Goal: Task Accomplishment & Management: Manage account settings

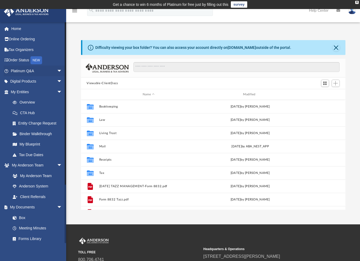
scroll to position [116, 261]
click at [20, 83] on link "Digital Products arrow_drop_down" at bounding box center [37, 81] width 67 height 11
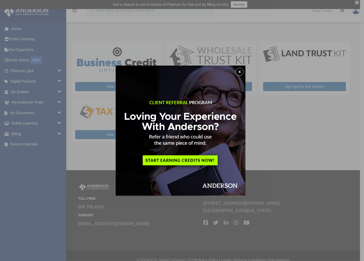
click at [244, 71] on button "x" at bounding box center [240, 72] width 8 height 8
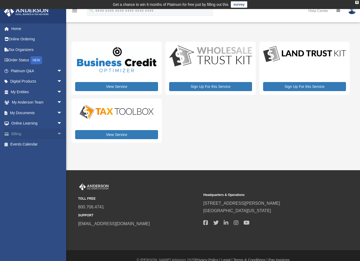
click at [17, 132] on link "Billing arrow_drop_down" at bounding box center [37, 133] width 67 height 11
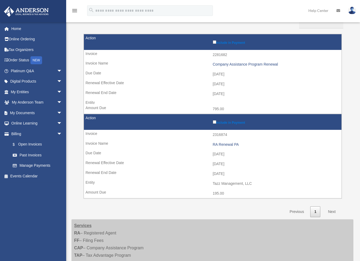
scroll to position [71, 0]
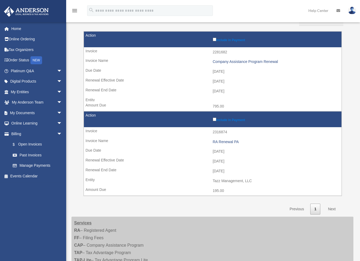
click at [337, 207] on link "Next" at bounding box center [332, 208] width 16 height 11
click at [334, 208] on link "Next" at bounding box center [332, 208] width 16 height 11
click at [38, 155] on link "Past Invoices" at bounding box center [38, 154] width 63 height 11
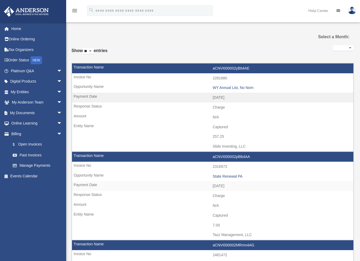
select select
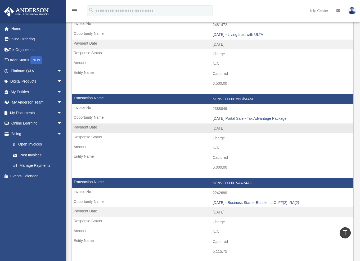
scroll to position [243, 0]
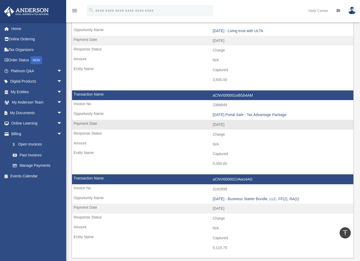
click at [231, 91] on td "aCNVI000001xBGb4AM" at bounding box center [213, 95] width 282 height 10
click at [242, 112] on div "2025.02.10 Portal Sale - Tax Advantage Package" at bounding box center [282, 114] width 138 height 5
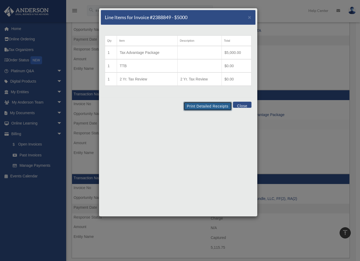
click at [217, 104] on button "Print Detailed Receipts" at bounding box center [208, 106] width 49 height 9
click at [243, 103] on button "Close" at bounding box center [242, 105] width 18 height 6
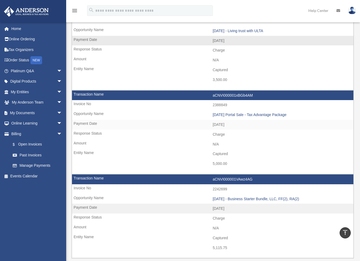
click at [178, 67] on td "Captured" at bounding box center [213, 70] width 282 height 10
click at [138, 199] on td "[DATE] - Business Starter Bundle, LLC, FF(2), RA(2)" at bounding box center [213, 199] width 282 height 10
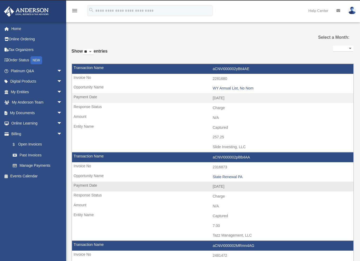
scroll to position [0, 0]
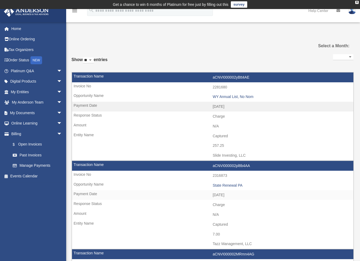
click at [94, 59] on select "** ** ** ***" at bounding box center [88, 60] width 11 height 6
select select "**"
click at [84, 57] on select "** ** ** ***" at bounding box center [88, 60] width 11 height 6
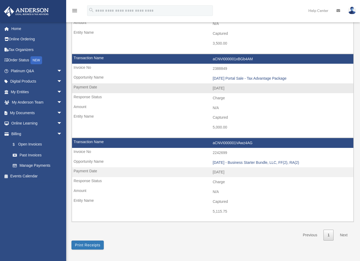
scroll to position [283, 0]
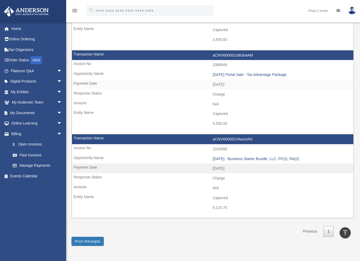
click at [341, 227] on div "Scroll to top vertical_align_top" at bounding box center [345, 232] width 11 height 11
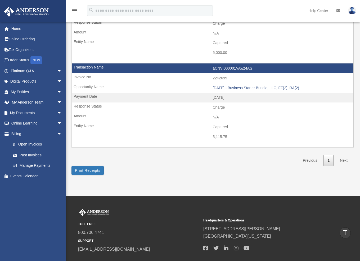
click at [343, 157] on link "Next" at bounding box center [344, 160] width 16 height 11
click at [315, 159] on link "Previous" at bounding box center [310, 160] width 22 height 11
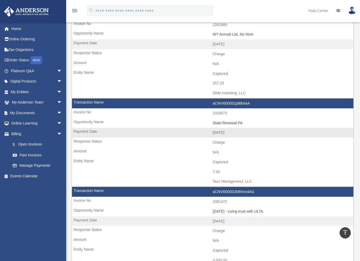
scroll to position [0, 0]
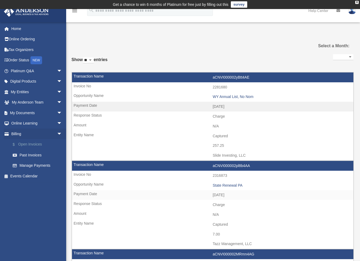
click at [27, 146] on link "$ Open Invoices" at bounding box center [38, 144] width 63 height 11
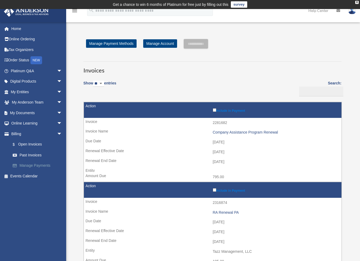
click at [32, 166] on link "Manage Payments" at bounding box center [38, 165] width 63 height 11
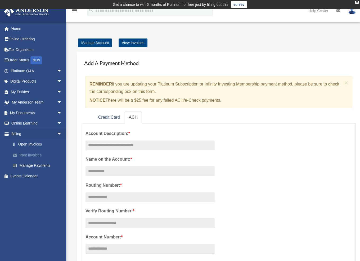
click at [29, 154] on link "Past Invoices" at bounding box center [38, 154] width 63 height 11
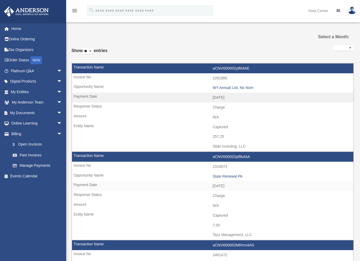
select select
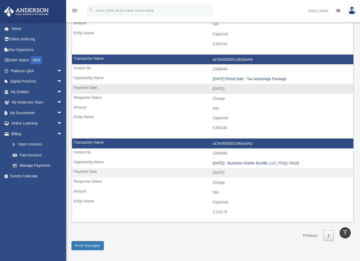
scroll to position [283, 0]
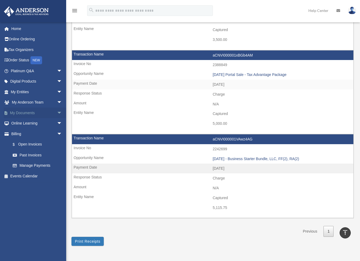
click at [25, 114] on link "My Documents arrow_drop_down" at bounding box center [37, 112] width 67 height 11
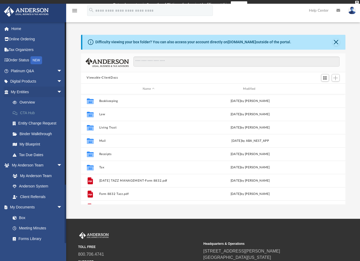
scroll to position [116, 261]
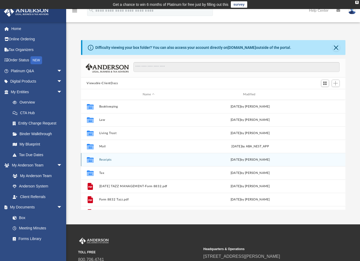
click at [106, 157] on div "Collaborated Folder Receipts Thu Oct 31 2024 by Charles Rogler" at bounding box center [213, 159] width 265 height 13
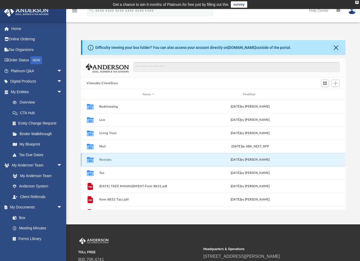
click at [90, 159] on icon "grid" at bounding box center [90, 160] width 7 height 4
click at [91, 159] on icon "grid" at bounding box center [90, 160] width 7 height 4
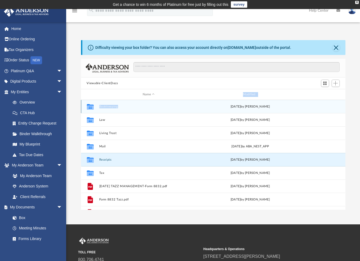
drag, startPoint x: 92, startPoint y: 159, endPoint x: 227, endPoint y: 97, distance: 148.0
click at [81, 97] on div "Name Modified Collaborated Folder Bookkeeping Thu Nov 14 2024 by Kurt Beier Col…" at bounding box center [81, 149] width 0 height 120
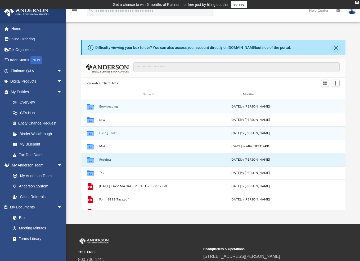
drag, startPoint x: 204, startPoint y: 132, endPoint x: 220, endPoint y: 103, distance: 33.2
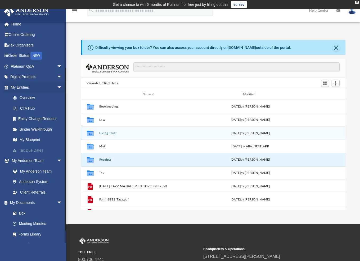
scroll to position [75, 0]
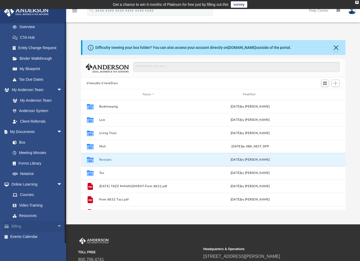
click at [19, 225] on link "Billing arrow_drop_down" at bounding box center [37, 226] width 67 height 11
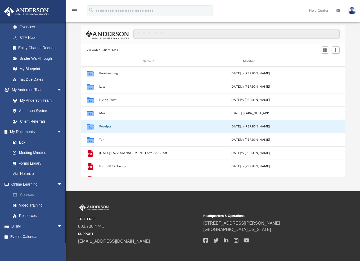
scroll to position [58, 0]
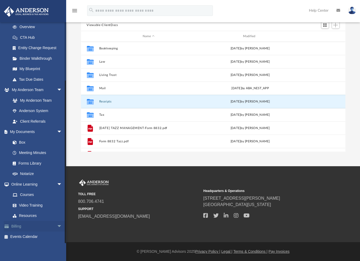
click at [57, 226] on span "arrow_drop_down" at bounding box center [62, 226] width 11 height 11
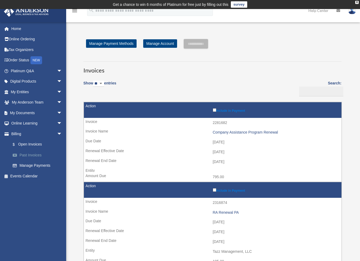
click at [27, 155] on link "Past Invoices" at bounding box center [38, 154] width 63 height 11
click at [29, 153] on link "Past Invoices" at bounding box center [38, 154] width 63 height 11
click at [104, 82] on select "** ** ** ***" at bounding box center [98, 84] width 11 height 6
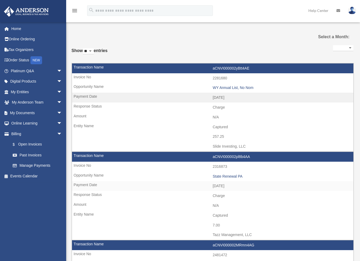
select select
